Goal: Check status: Check status

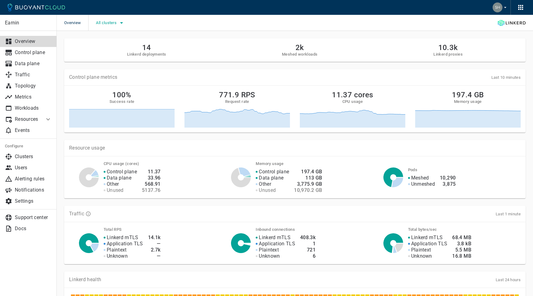
click at [109, 25] on span "All clusters" at bounding box center [107, 22] width 22 height 5
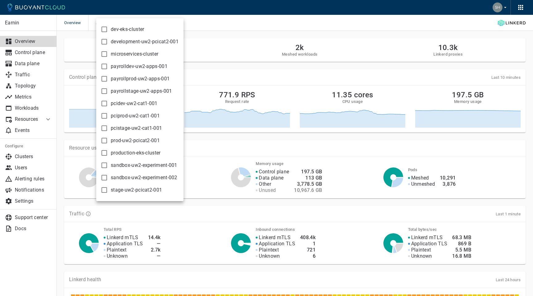
click at [106, 153] on input "production-eks-cluster" at bounding box center [104, 152] width 7 height 7
checkbox input "true"
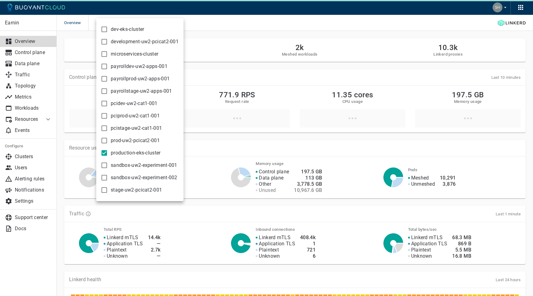
click at [221, 27] on div at bounding box center [266, 148] width 533 height 296
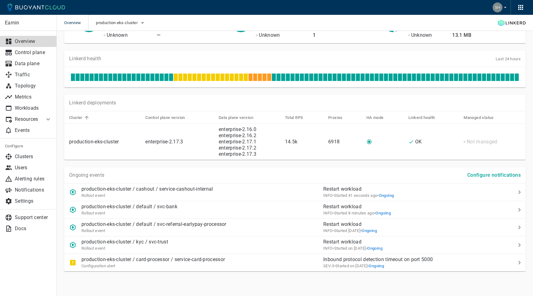
scroll to position [221, 0]
click at [210, 267] on div "Configuration alert" at bounding box center [152, 265] width 143 height 6
